Goal: Check status: Check status

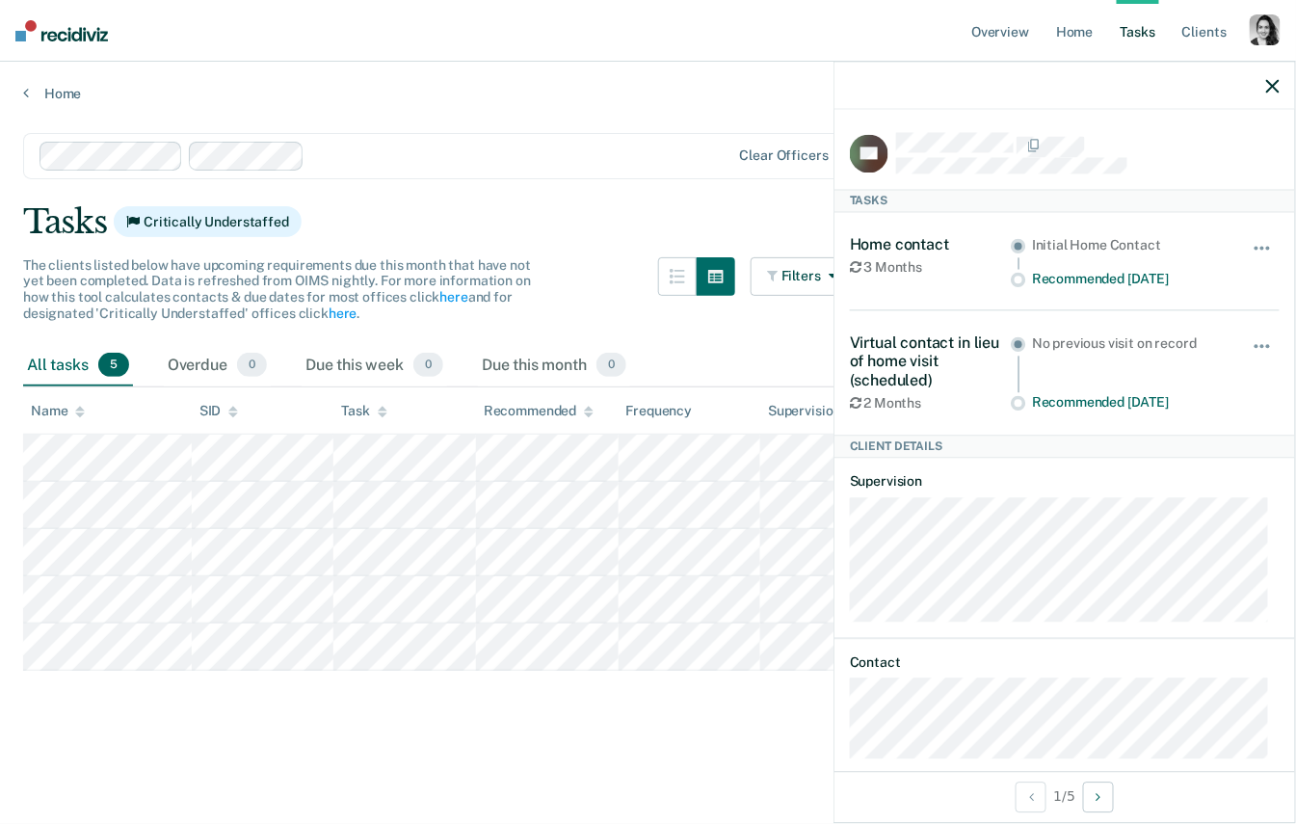
click at [668, 327] on div at bounding box center [696, 301] width 77 height 88
click at [1271, 86] on icon "button" at bounding box center [1272, 85] width 13 height 13
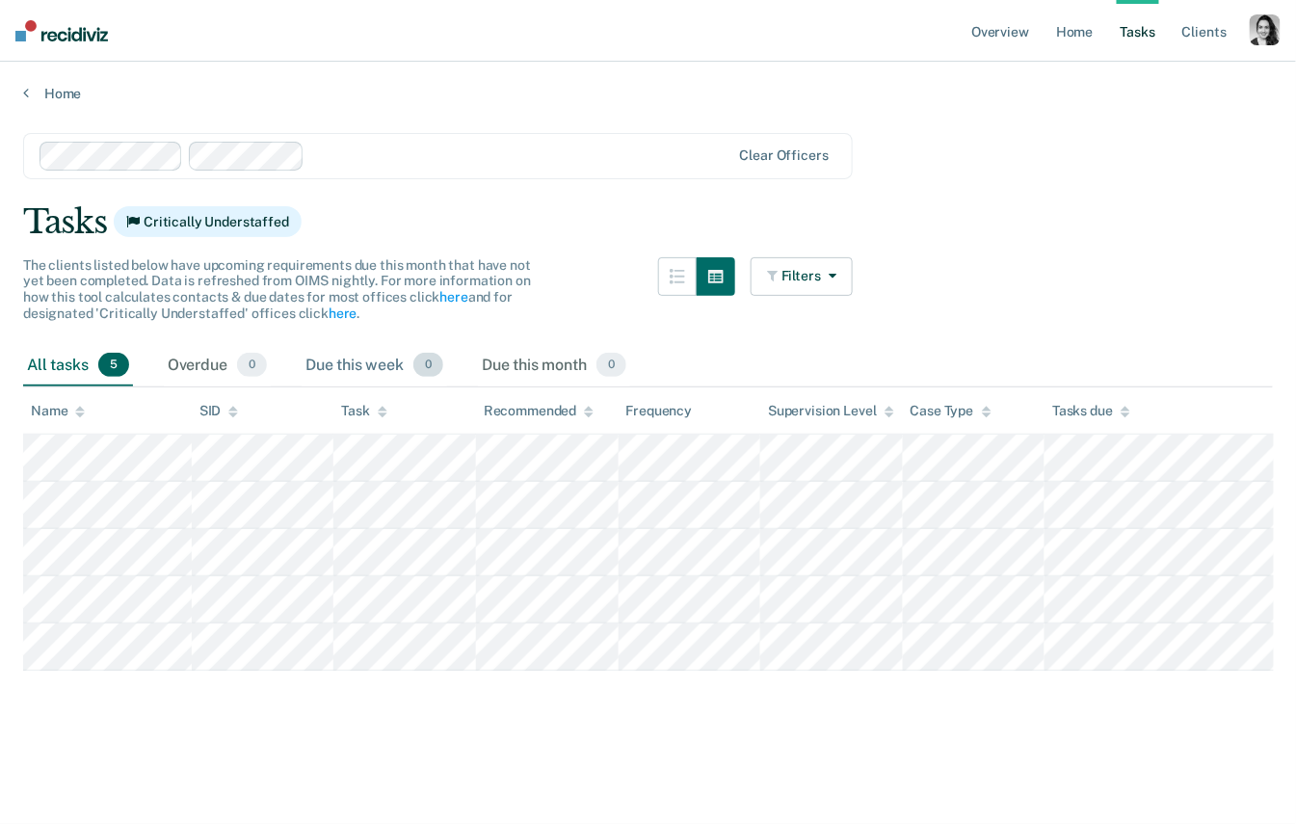
click at [325, 377] on div "Due this week 0" at bounding box center [373, 366] width 145 height 42
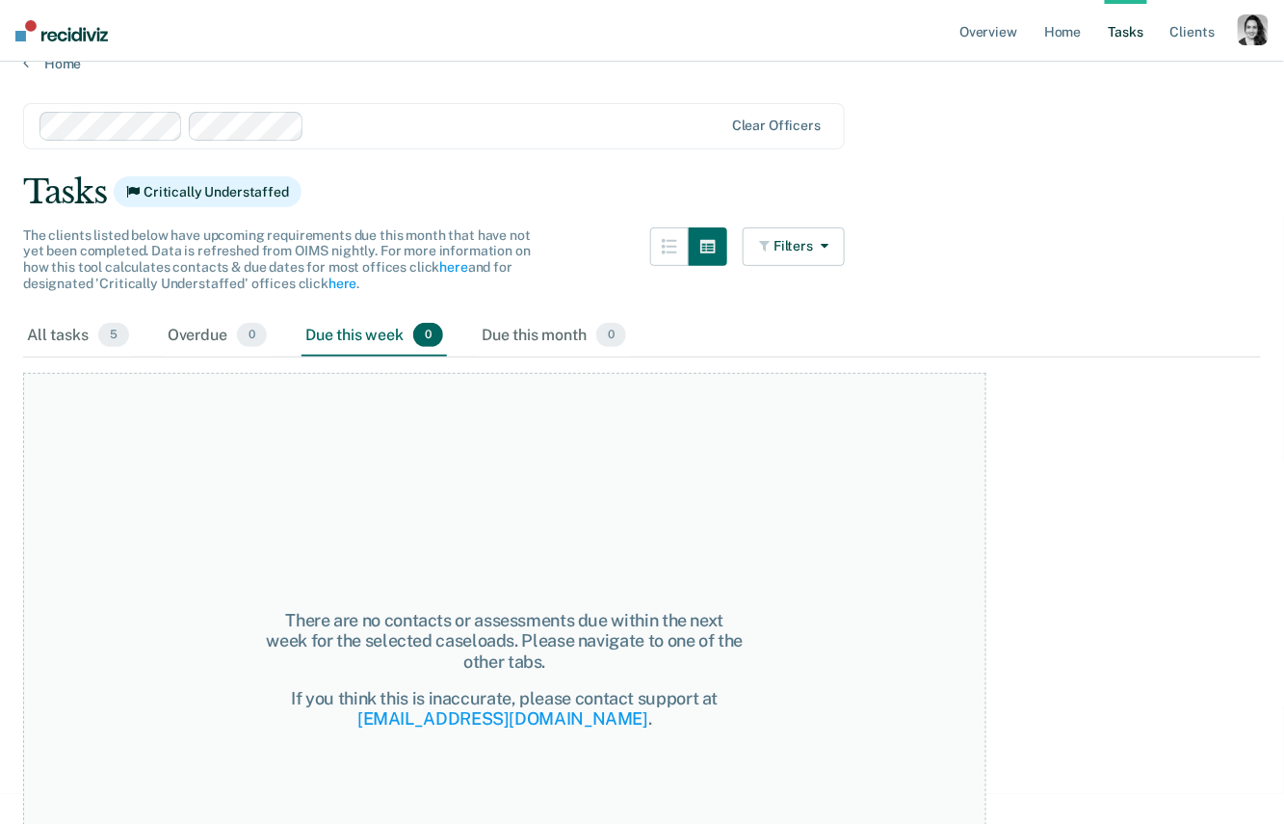
scroll to position [86, 0]
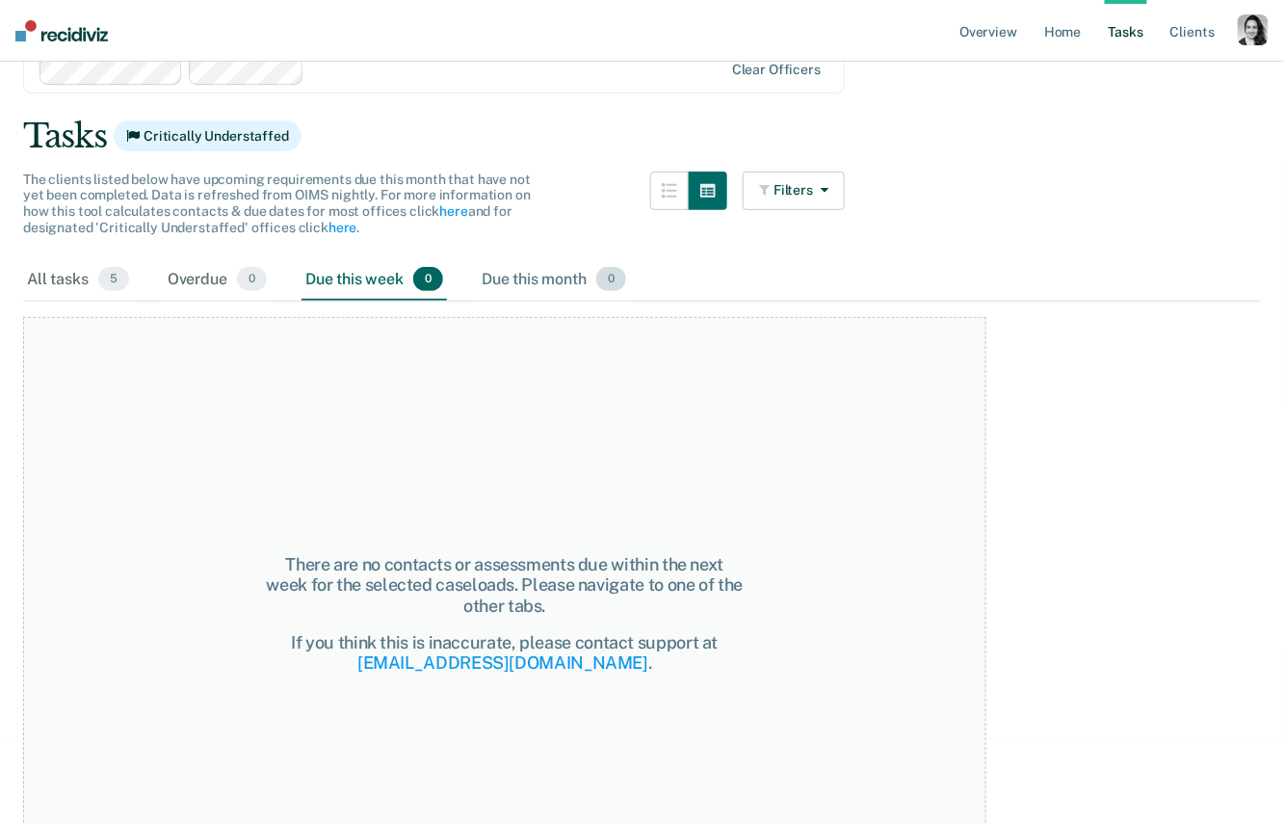
click at [565, 283] on div "Due this month 0" at bounding box center [554, 280] width 152 height 42
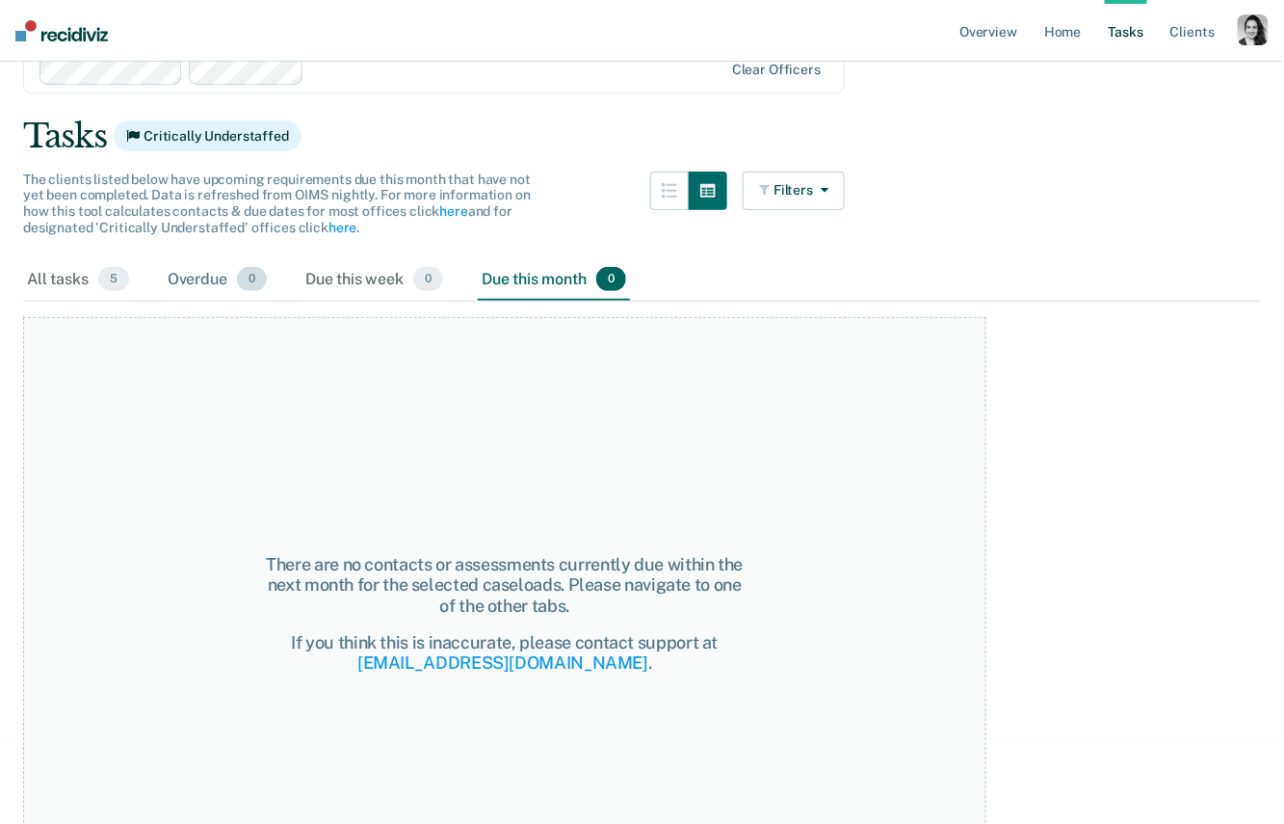
click at [204, 272] on div "Overdue 0" at bounding box center [217, 280] width 107 height 42
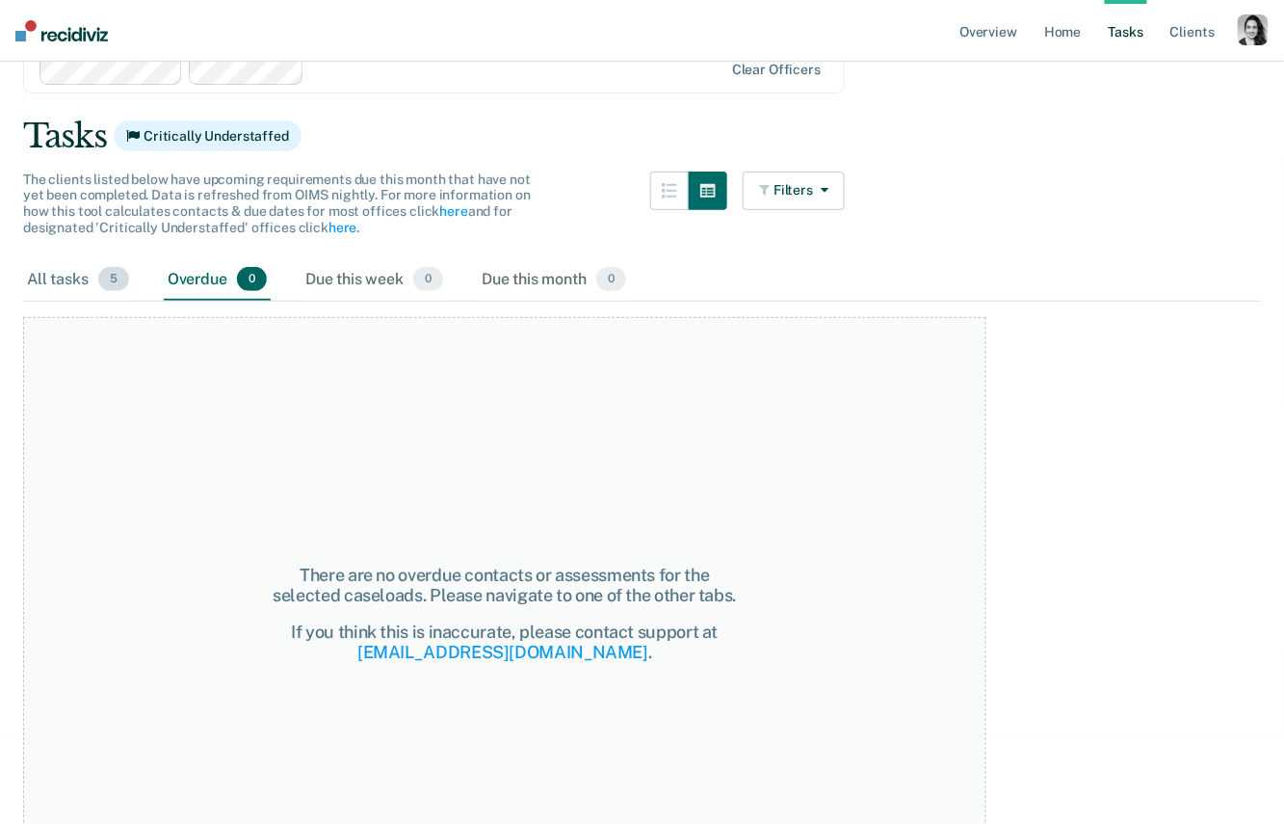
click at [92, 283] on div "All tasks 5" at bounding box center [78, 280] width 110 height 42
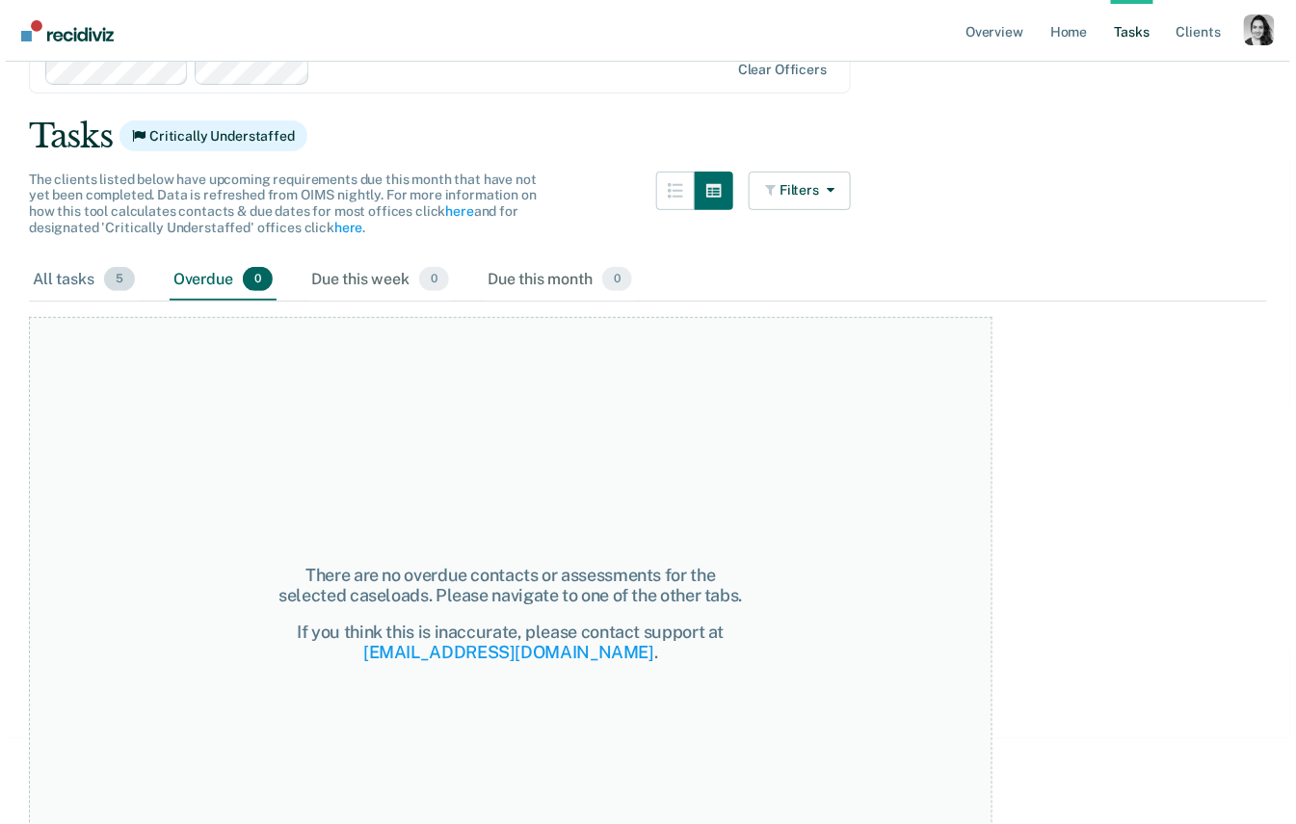
scroll to position [0, 0]
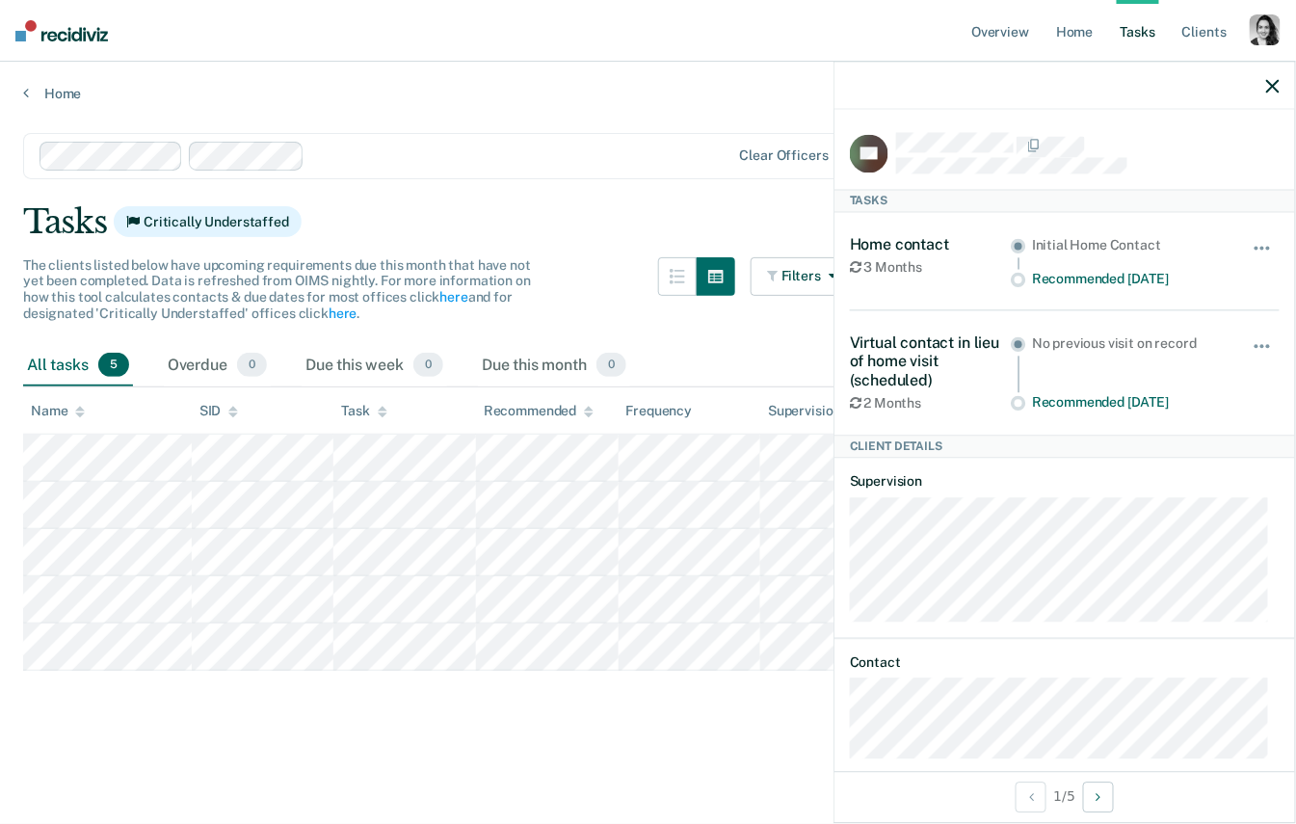
click at [408, 714] on main "Clear officers Tasks Critically Understaffed The clients listed below have upco…" at bounding box center [648, 460] width 1296 height 716
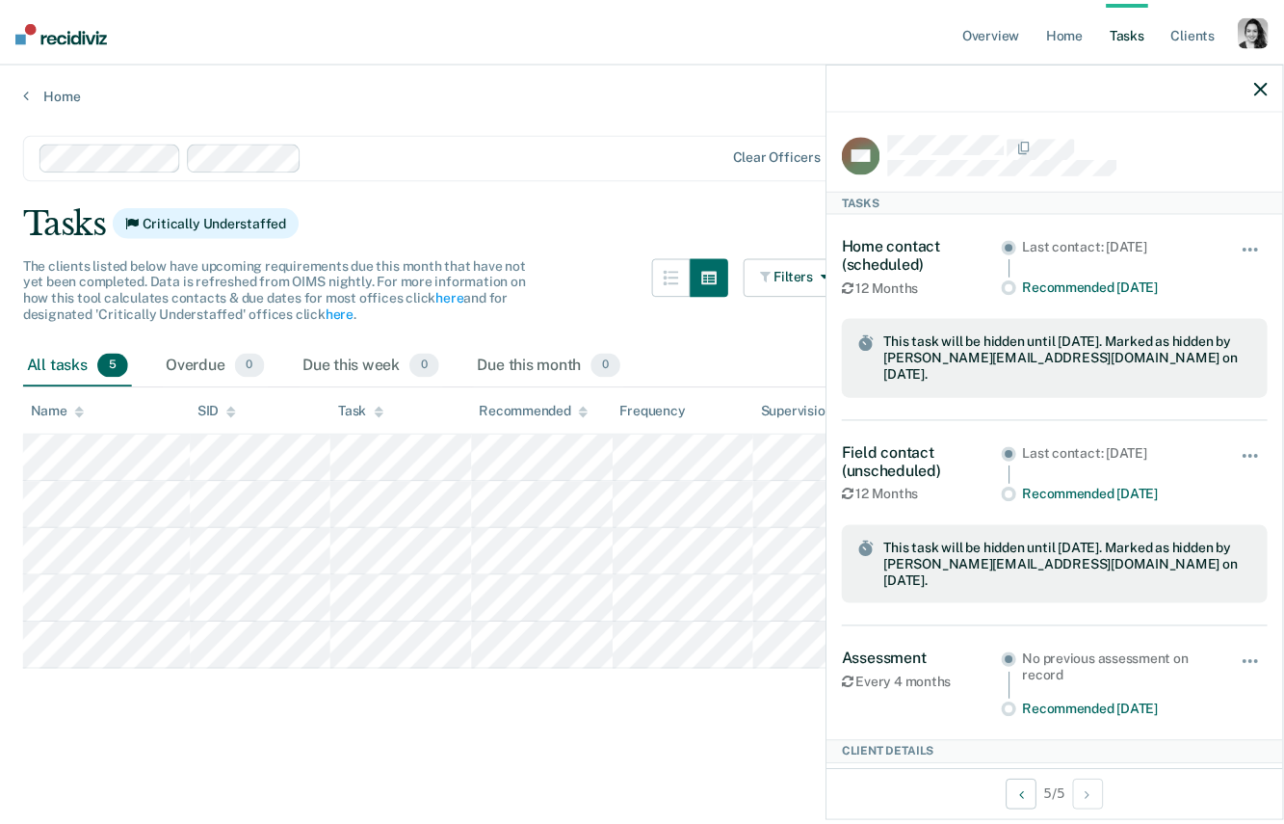
scroll to position [19, 0]
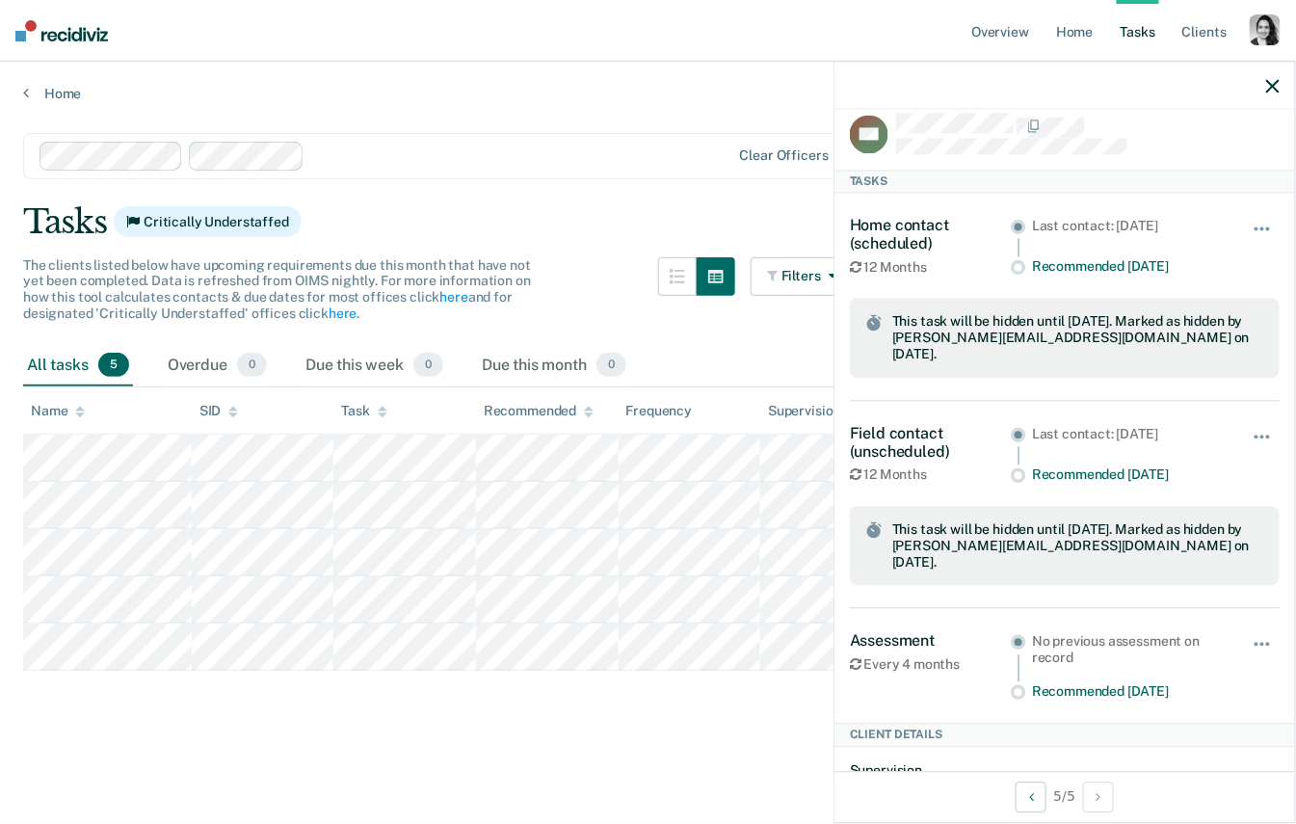
click at [916, 89] on div at bounding box center [1064, 86] width 460 height 48
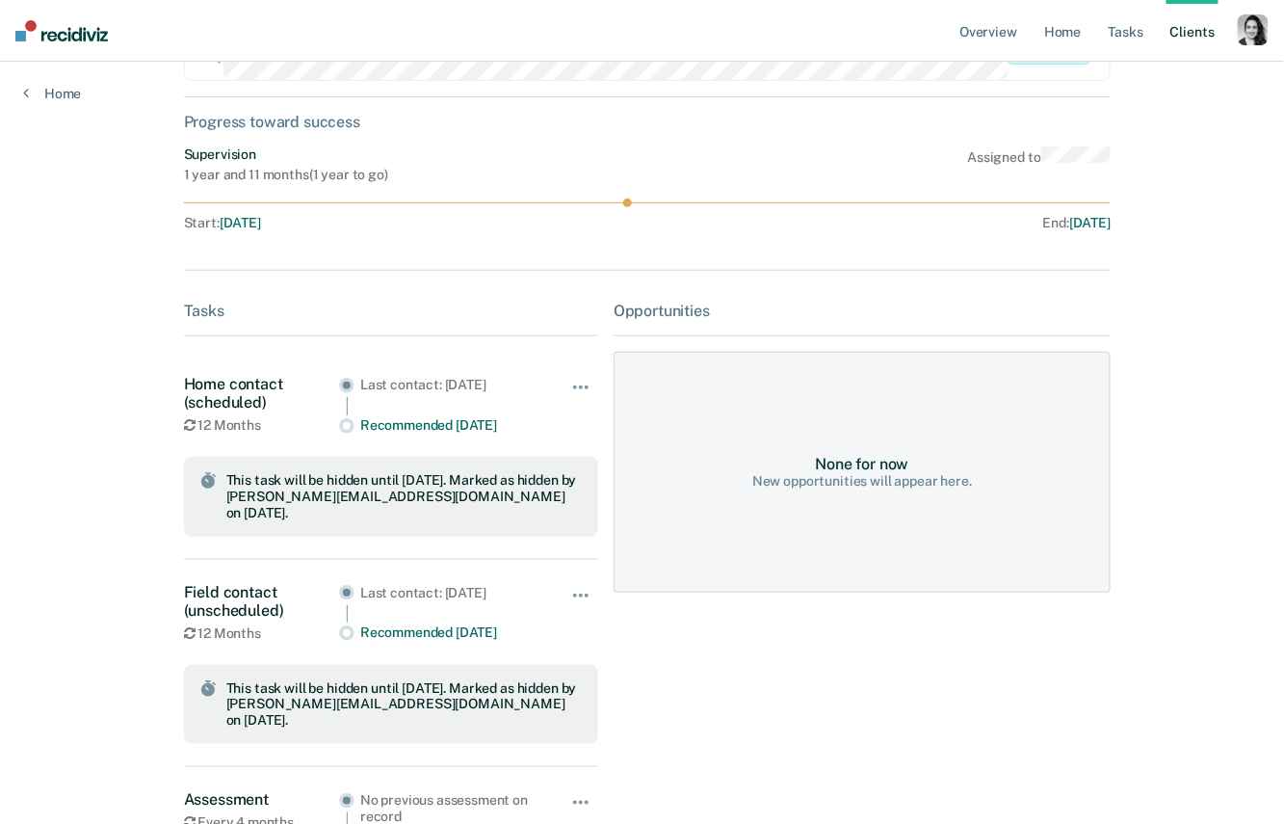
scroll to position [113, 0]
